Goal: Register for event/course

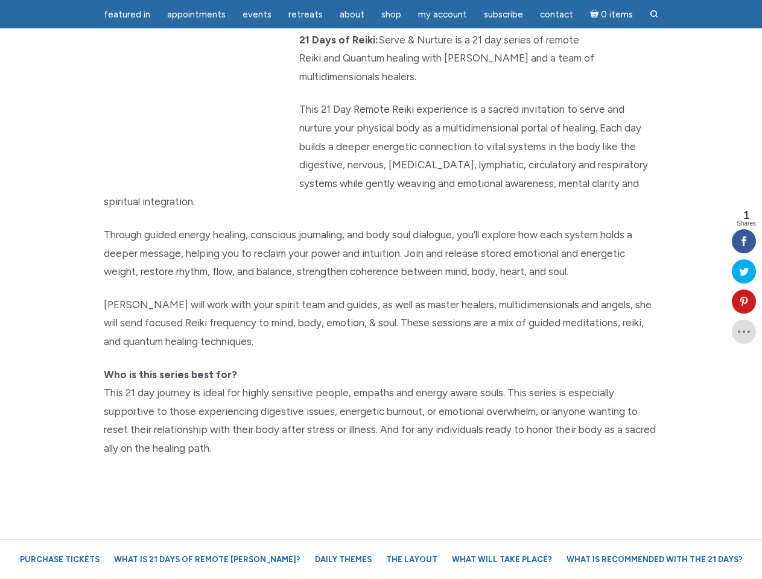
scroll to position [150, 0]
click at [381, 296] on p "[PERSON_NAME] will work with your spirit team and guides, as well as master hea…" at bounding box center [381, 324] width 555 height 56
click at [196, 14] on span "Appointments" at bounding box center [196, 14] width 59 height 11
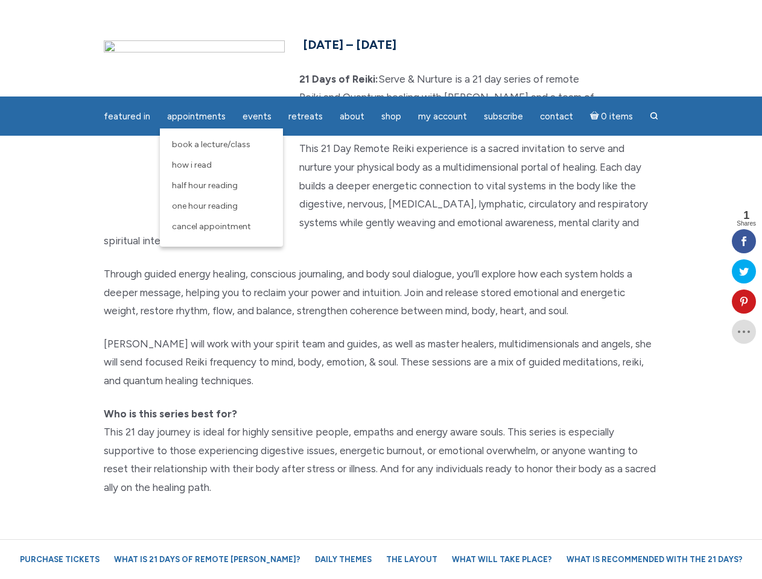
click at [257, 111] on span "Events" at bounding box center [257, 116] width 29 height 11
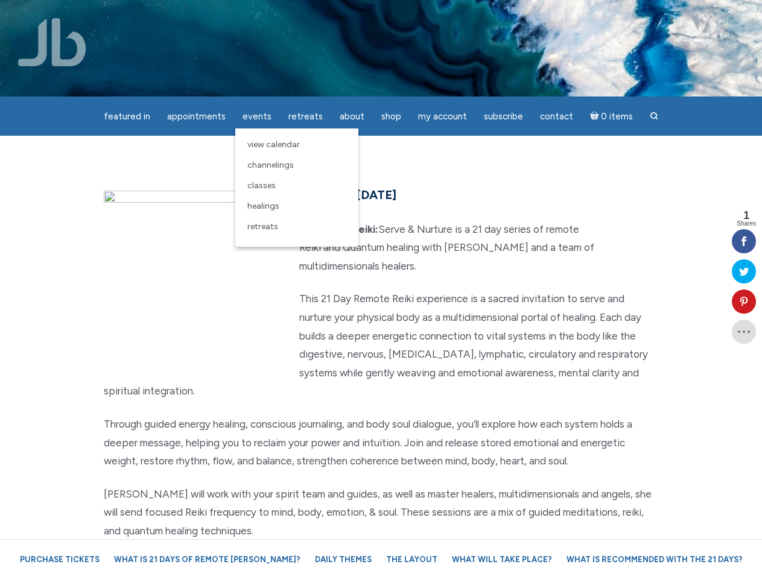
click at [352, 14] on div "featured in featured in Memes Appointments Book a Lecture/Class How I Read Half…" at bounding box center [381, 9] width 762 height 19
click at [442, 14] on div "featured in featured in Memes Appointments Book a Lecture/Class How I Read Half…" at bounding box center [381, 9] width 762 height 19
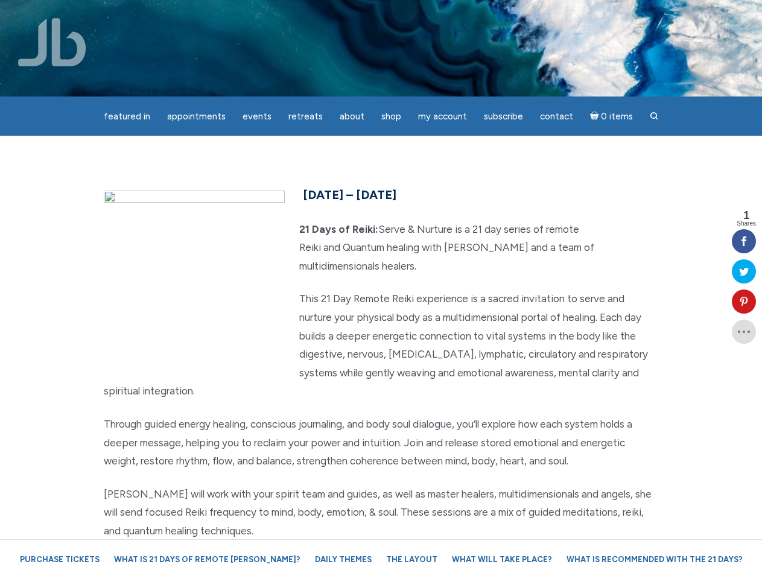
click at [744, 302] on icon at bounding box center [744, 302] width 24 height 10
